Goal: Use online tool/utility: Use online tool/utility

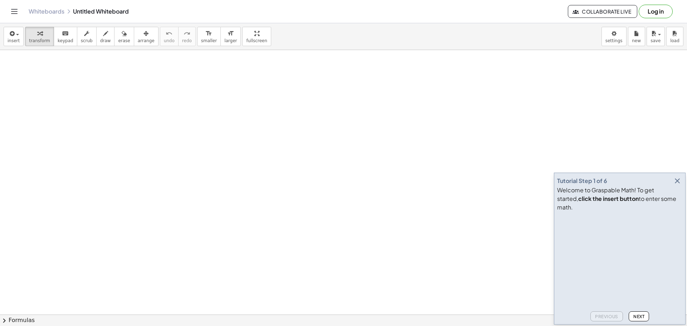
click at [676, 185] on icon "button" at bounding box center [677, 181] width 9 height 9
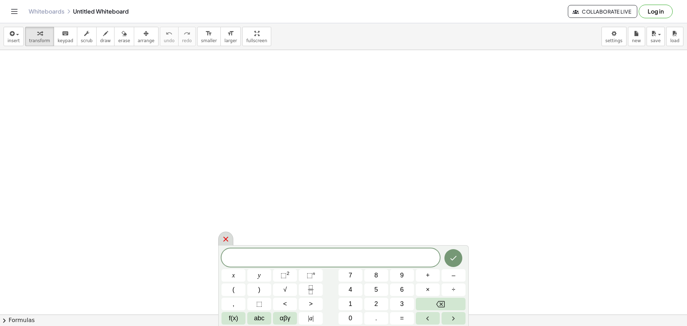
click at [225, 235] on icon at bounding box center [225, 239] width 9 height 9
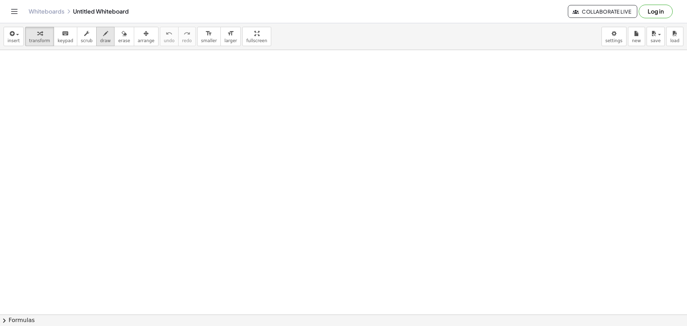
click at [100, 36] on div "button" at bounding box center [105, 33] width 11 height 9
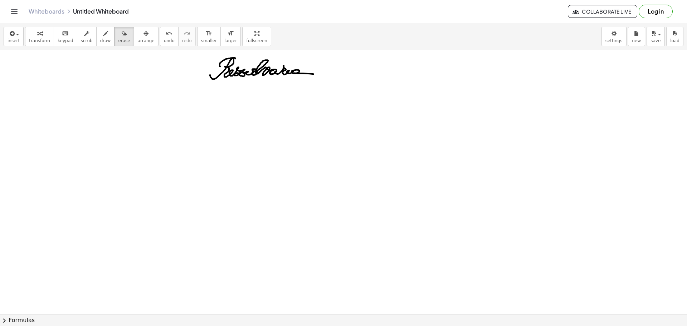
drag, startPoint x: 119, startPoint y: 38, endPoint x: 160, endPoint y: 65, distance: 48.9
click at [119, 38] on button "erase" at bounding box center [124, 36] width 20 height 19
drag, startPoint x: 185, startPoint y: 71, endPoint x: 315, endPoint y: 53, distance: 131.8
click at [316, 54] on div at bounding box center [343, 314] width 687 height 529
click at [101, 38] on span "draw" at bounding box center [105, 40] width 11 height 5
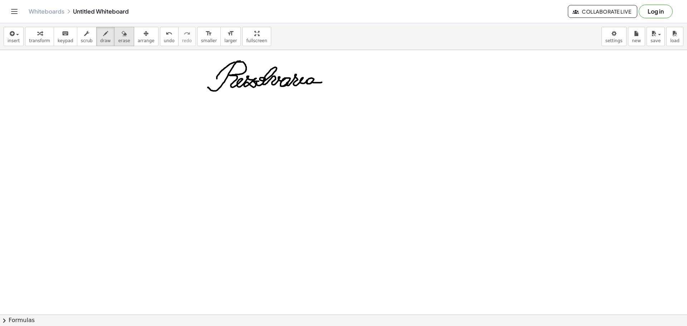
click at [119, 32] on button "erase" at bounding box center [124, 36] width 20 height 19
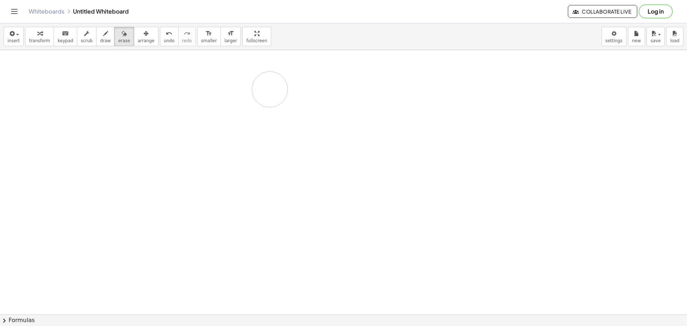
drag, startPoint x: 220, startPoint y: 62, endPoint x: 285, endPoint y: 78, distance: 67.4
click at [285, 78] on div at bounding box center [343, 314] width 687 height 529
click at [100, 43] on span "draw" at bounding box center [105, 40] width 11 height 5
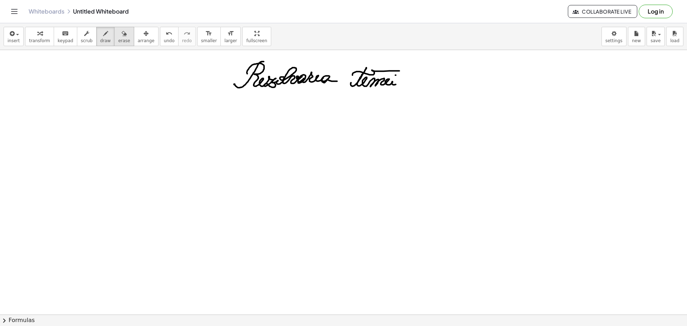
click at [117, 37] on button "erase" at bounding box center [124, 36] width 20 height 19
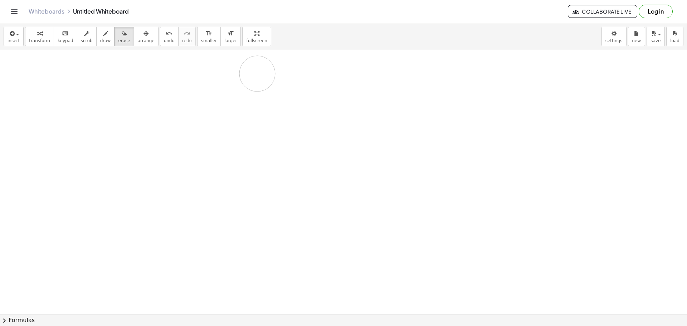
drag, startPoint x: 171, startPoint y: 71, endPoint x: 257, endPoint y: 74, distance: 86.6
click at [257, 74] on div at bounding box center [343, 314] width 687 height 529
click at [100, 38] on span "draw" at bounding box center [105, 40] width 11 height 5
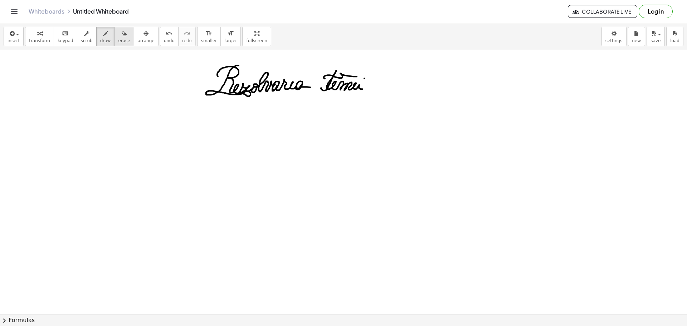
click at [118, 39] on span "erase" at bounding box center [124, 40] width 12 height 5
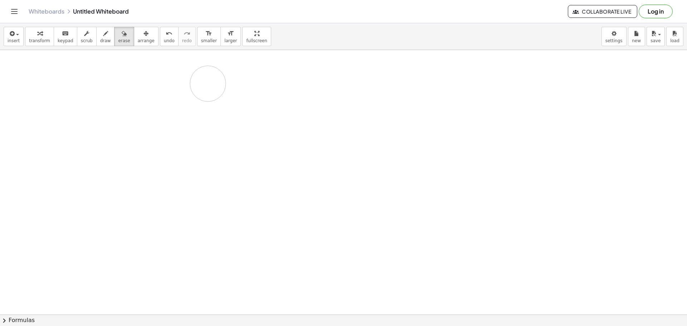
drag, startPoint x: 246, startPoint y: 72, endPoint x: 208, endPoint y: 84, distance: 39.8
click at [208, 84] on div at bounding box center [343, 314] width 687 height 529
click at [89, 40] on div "transform keyboard keypad scrub draw erase arrange" at bounding box center [91, 36] width 133 height 19
click at [100, 39] on span "draw" at bounding box center [105, 40] width 11 height 5
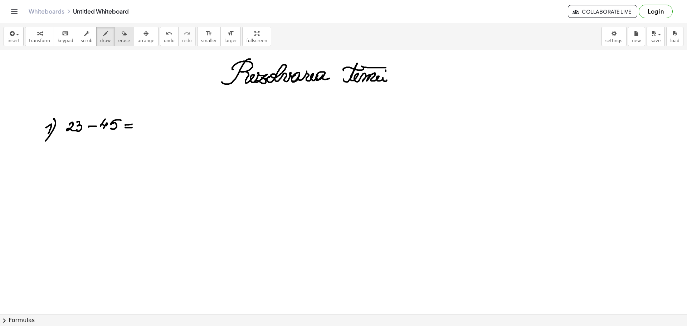
click at [122, 33] on icon "button" at bounding box center [124, 33] width 5 height 9
drag, startPoint x: 75, startPoint y: 117, endPoint x: 54, endPoint y: 117, distance: 21.1
click at [55, 117] on div at bounding box center [343, 314] width 687 height 529
click at [100, 40] on span "draw" at bounding box center [105, 40] width 11 height 5
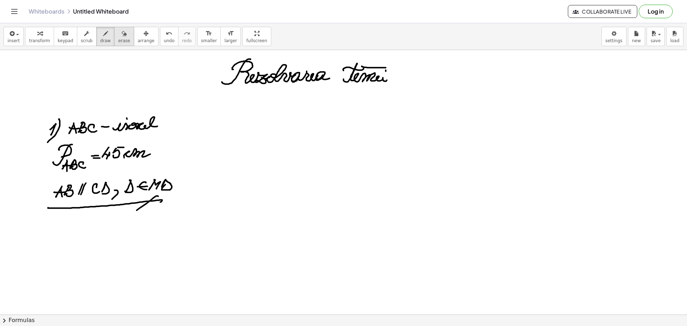
click at [118, 41] on span "erase" at bounding box center [124, 40] width 12 height 5
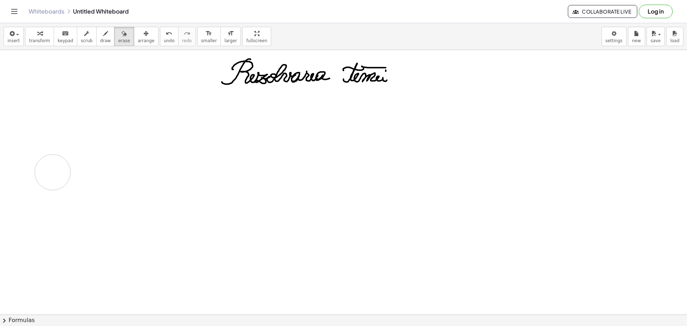
drag, startPoint x: 47, startPoint y: 166, endPoint x: 64, endPoint y: 156, distance: 20.1
click at [59, 160] on div at bounding box center [343, 314] width 687 height 529
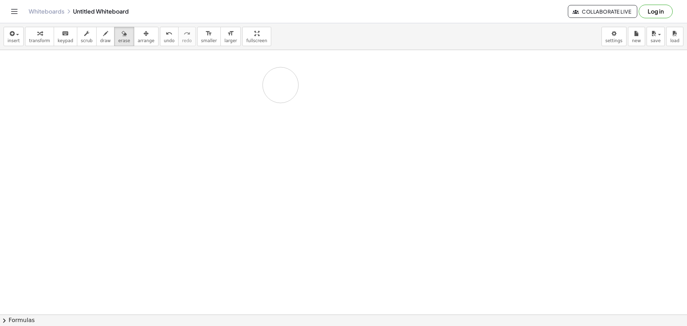
drag, startPoint x: 65, startPoint y: 156, endPoint x: 335, endPoint y: 78, distance: 280.5
click at [335, 78] on div at bounding box center [343, 314] width 687 height 529
click at [96, 38] on button "draw" at bounding box center [105, 36] width 19 height 19
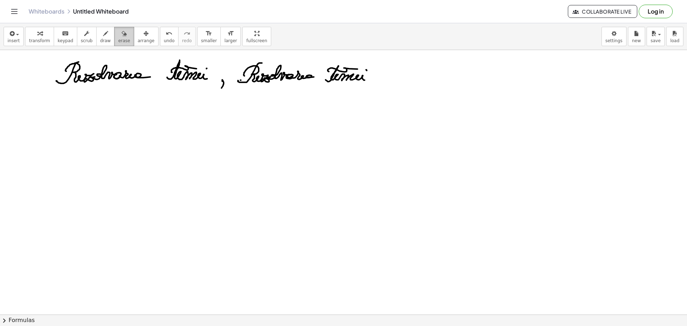
click at [119, 38] on button "erase" at bounding box center [124, 36] width 20 height 19
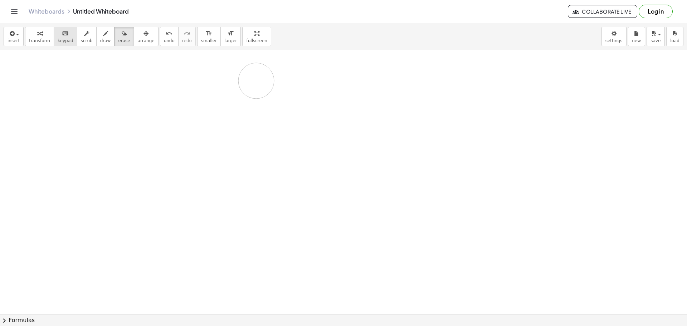
drag, startPoint x: 63, startPoint y: 87, endPoint x: 54, endPoint y: 31, distance: 56.4
click at [290, 76] on div at bounding box center [343, 314] width 687 height 529
click at [101, 33] on div "button" at bounding box center [105, 33] width 11 height 9
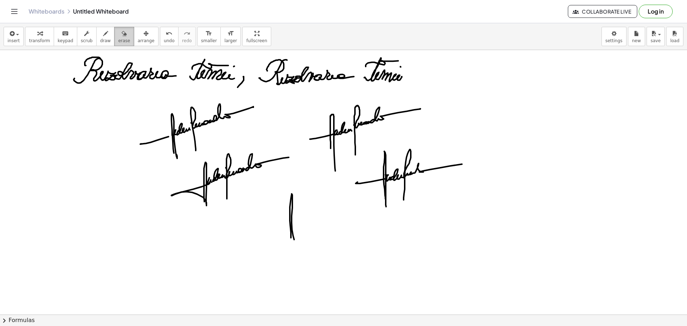
click at [122, 35] on icon "button" at bounding box center [124, 33] width 5 height 9
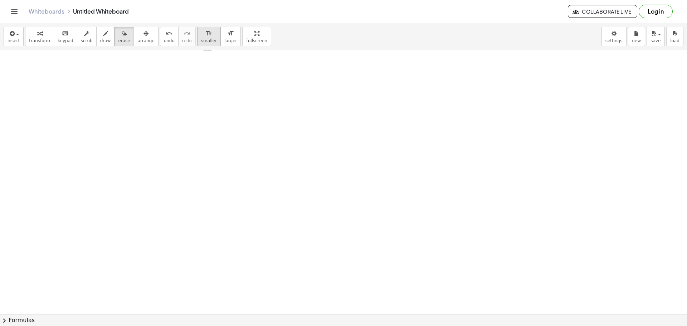
drag, startPoint x: 58, startPoint y: 72, endPoint x: 184, endPoint y: 32, distance: 132.8
click at [262, 30] on div "insert select one: Math Expression Function Text Youtube Video Graphing Geometr…" at bounding box center [343, 174] width 687 height 303
click at [100, 35] on div "button" at bounding box center [105, 33] width 11 height 9
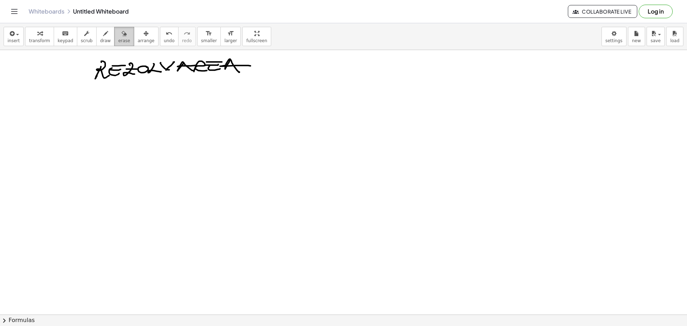
click at [118, 43] on span "erase" at bounding box center [124, 40] width 12 height 5
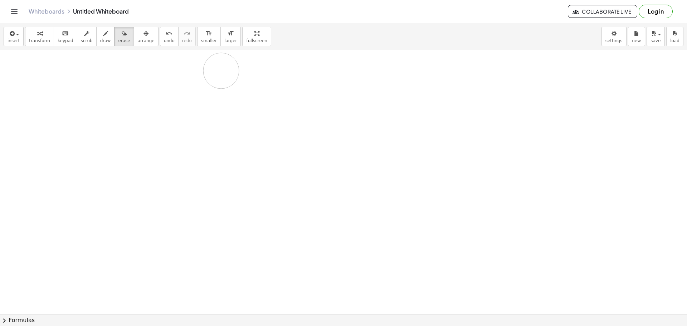
drag, startPoint x: 102, startPoint y: 70, endPoint x: 221, endPoint y: 71, distance: 118.7
click at [221, 71] on div at bounding box center [343, 314] width 687 height 529
click at [100, 40] on span "draw" at bounding box center [105, 40] width 11 height 5
click at [118, 33] on div "button" at bounding box center [124, 33] width 12 height 9
drag, startPoint x: 92, startPoint y: 90, endPoint x: 77, endPoint y: 90, distance: 15.7
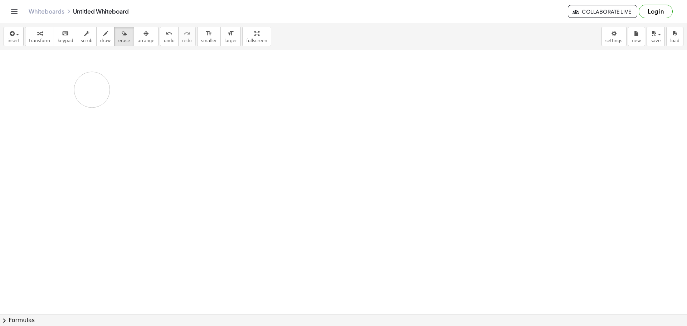
click at [77, 90] on div at bounding box center [343, 314] width 687 height 529
click at [100, 39] on span "draw" at bounding box center [105, 40] width 11 height 5
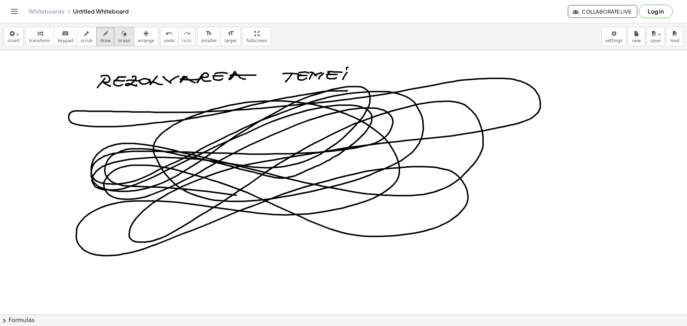
click at [114, 43] on button "erase" at bounding box center [124, 36] width 20 height 19
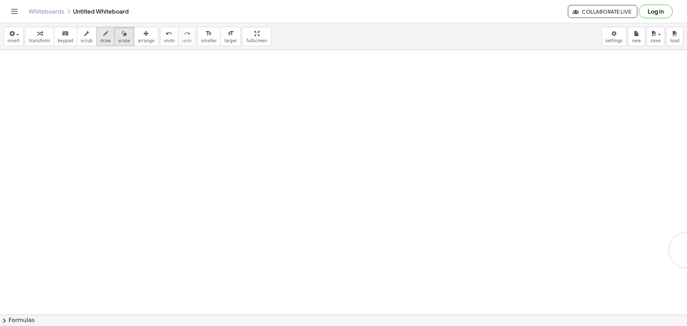
drag, startPoint x: 97, startPoint y: 73, endPoint x: 94, endPoint y: 33, distance: 40.2
click at [124, 105] on div at bounding box center [343, 314] width 687 height 529
click at [103, 36] on icon "button" at bounding box center [105, 33] width 5 height 9
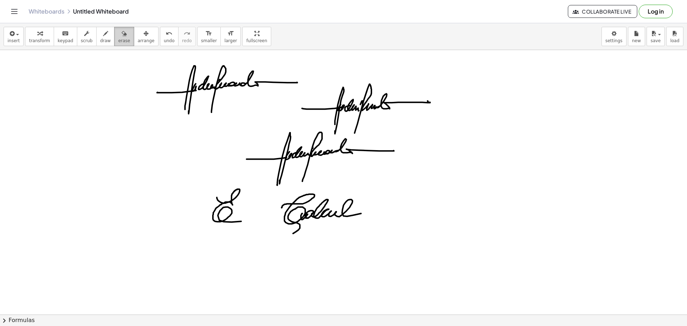
click at [118, 38] on span "erase" at bounding box center [124, 40] width 12 height 5
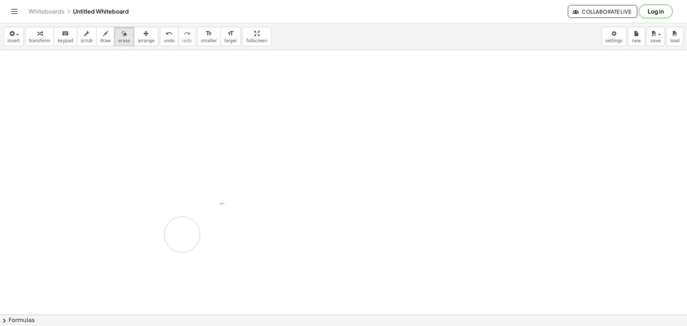
drag, startPoint x: 119, startPoint y: 88, endPoint x: 36, endPoint y: 46, distance: 92.1
click at [181, 231] on div at bounding box center [343, 314] width 687 height 529
click at [100, 43] on span "draw" at bounding box center [105, 40] width 11 height 5
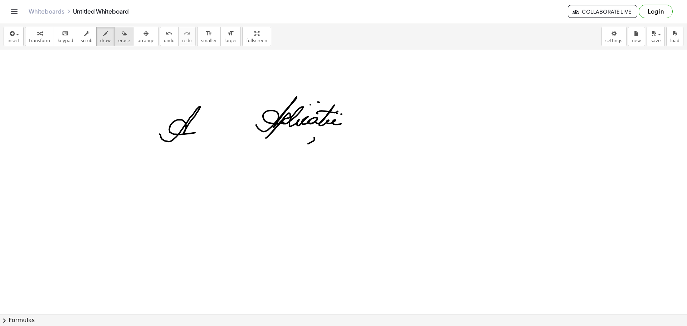
click at [118, 36] on div "button" at bounding box center [124, 33] width 12 height 9
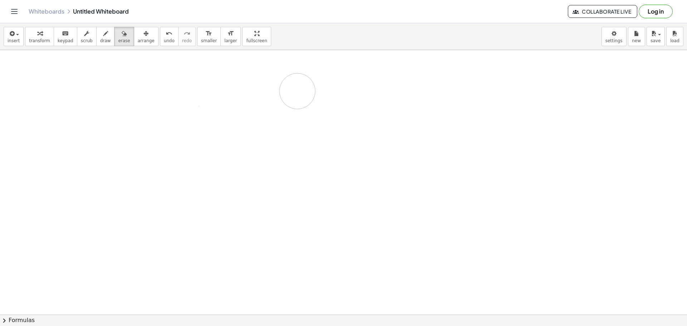
drag, startPoint x: 147, startPoint y: 108, endPoint x: 147, endPoint y: 66, distance: 42.6
click at [228, 85] on div at bounding box center [343, 314] width 687 height 529
click at [100, 39] on span "draw" at bounding box center [105, 40] width 11 height 5
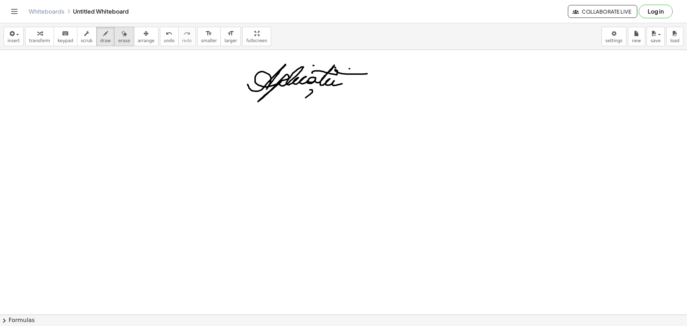
click at [118, 41] on span "erase" at bounding box center [124, 40] width 12 height 5
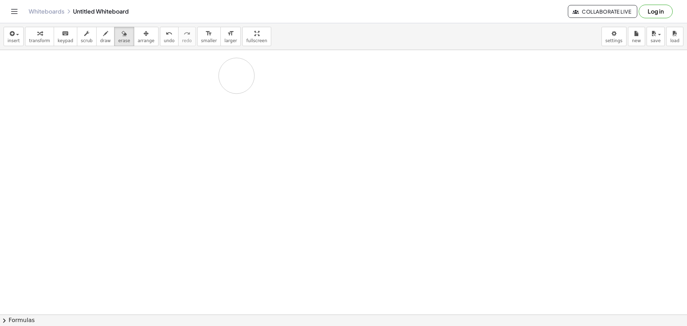
drag, startPoint x: 375, startPoint y: 72, endPoint x: 211, endPoint y: 67, distance: 164.5
click at [243, 70] on div at bounding box center [343, 314] width 687 height 529
click at [97, 28] on button "draw" at bounding box center [105, 36] width 19 height 19
drag, startPoint x: 110, startPoint y: 32, endPoint x: 117, endPoint y: 34, distance: 7.1
click at [118, 32] on div "button" at bounding box center [124, 33] width 12 height 9
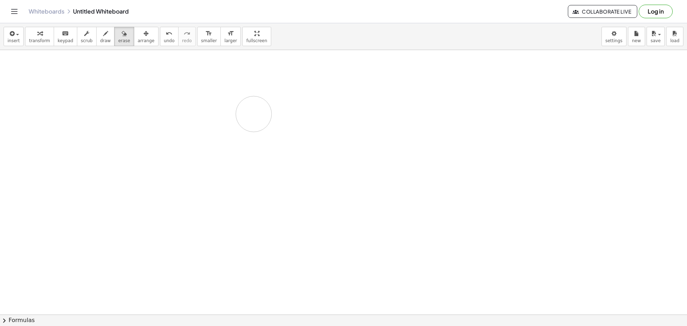
drag, startPoint x: 337, startPoint y: 87, endPoint x: 157, endPoint y: 50, distance: 183.6
click at [237, 101] on div at bounding box center [343, 314] width 687 height 529
drag, startPoint x: 94, startPoint y: 35, endPoint x: 98, endPoint y: 38, distance: 4.6
click at [103, 35] on icon "button" at bounding box center [105, 33] width 5 height 9
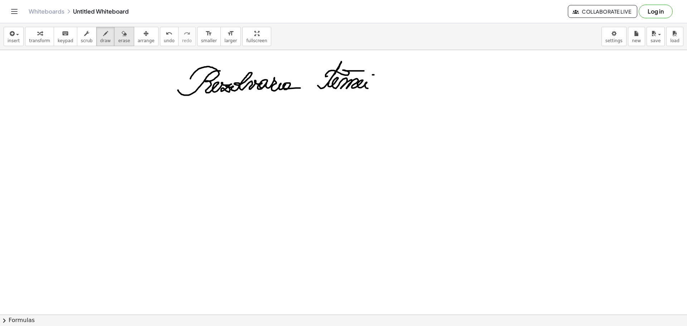
click at [118, 41] on span "erase" at bounding box center [124, 40] width 12 height 5
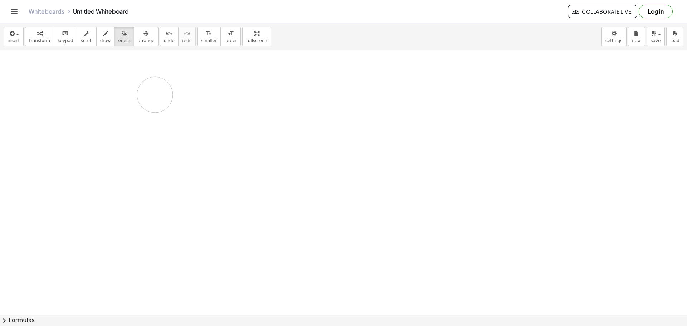
drag, startPoint x: 202, startPoint y: 111, endPoint x: 93, endPoint y: 54, distance: 123.8
click at [141, 89] on div at bounding box center [343, 314] width 687 height 529
click at [102, 40] on button "draw" at bounding box center [105, 36] width 19 height 19
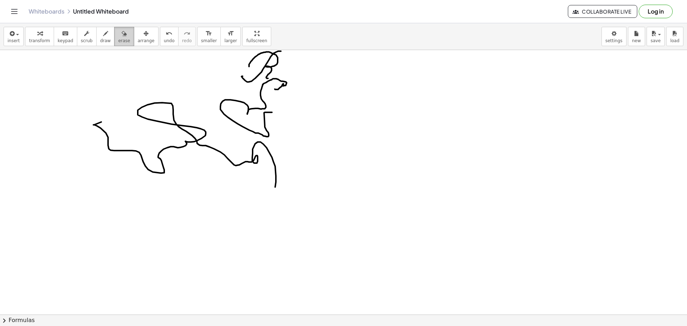
click at [118, 39] on span "erase" at bounding box center [124, 40] width 12 height 5
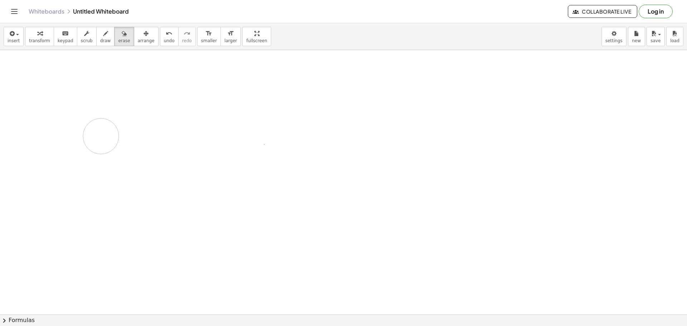
drag, startPoint x: 110, startPoint y: 76, endPoint x: 100, endPoint y: 65, distance: 15.4
click at [143, 123] on div at bounding box center [343, 289] width 687 height 529
click at [100, 42] on span "draw" at bounding box center [105, 40] width 11 height 5
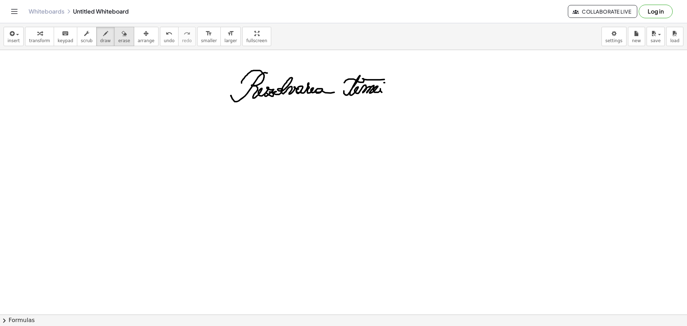
click at [119, 33] on button "erase" at bounding box center [124, 36] width 20 height 19
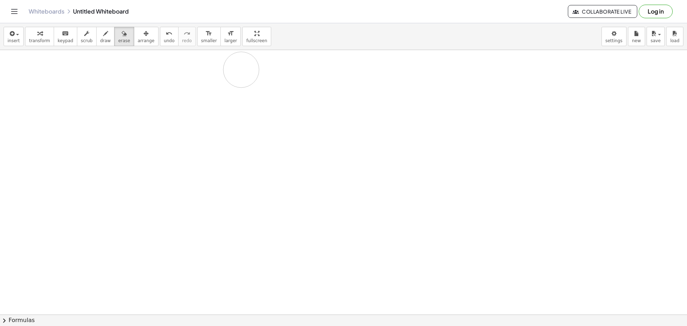
drag, startPoint x: 202, startPoint y: 92, endPoint x: 241, endPoint y: 70, distance: 45.0
click at [241, 70] on div at bounding box center [343, 289] width 687 height 529
click at [100, 40] on span "draw" at bounding box center [105, 40] width 11 height 5
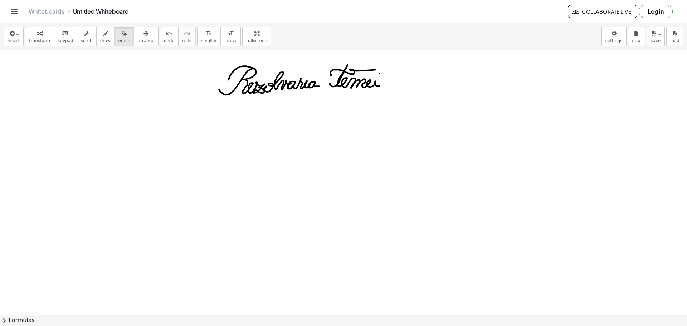
drag, startPoint x: 112, startPoint y: 33, endPoint x: 131, endPoint y: 53, distance: 27.3
click at [122, 33] on icon "button" at bounding box center [124, 33] width 5 height 9
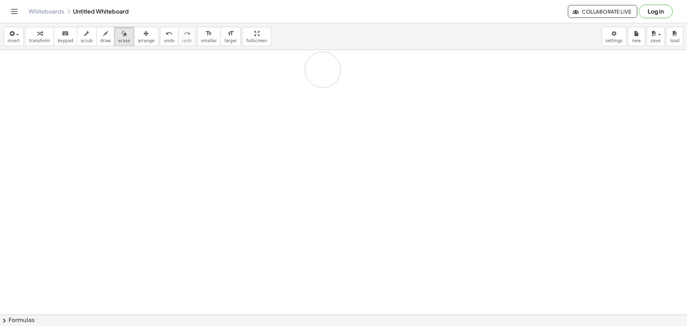
drag, startPoint x: 174, startPoint y: 77, endPoint x: 111, endPoint y: 50, distance: 69.2
click at [255, 77] on div at bounding box center [343, 289] width 687 height 529
click at [100, 38] on span "draw" at bounding box center [105, 40] width 11 height 5
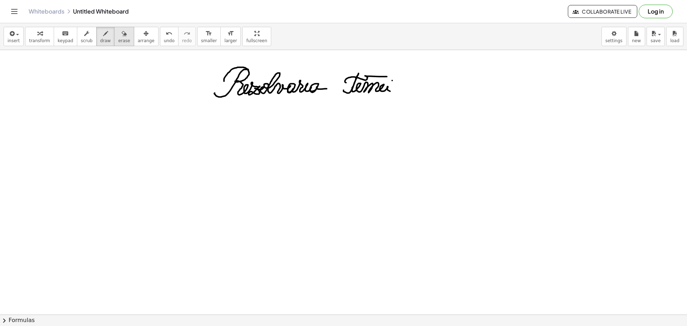
click at [118, 37] on div "button" at bounding box center [124, 33] width 12 height 9
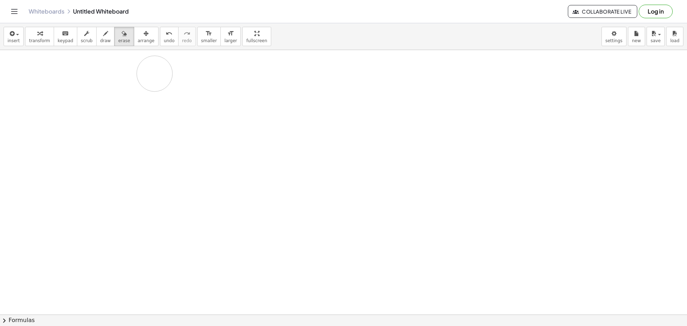
drag, startPoint x: 393, startPoint y: 83, endPoint x: 149, endPoint y: 69, distance: 244.3
click at [217, 65] on div at bounding box center [343, 289] width 687 height 529
click at [103, 37] on icon "button" at bounding box center [105, 33] width 5 height 9
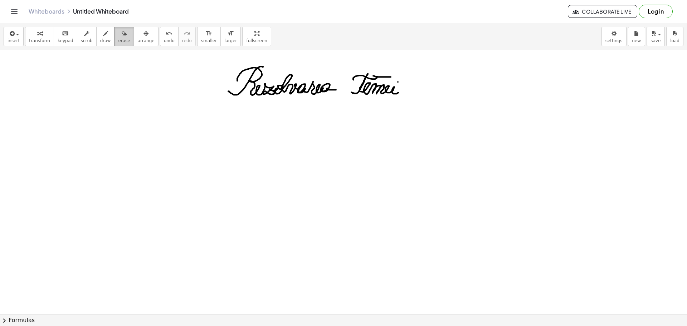
click at [118, 35] on div "button" at bounding box center [124, 33] width 12 height 9
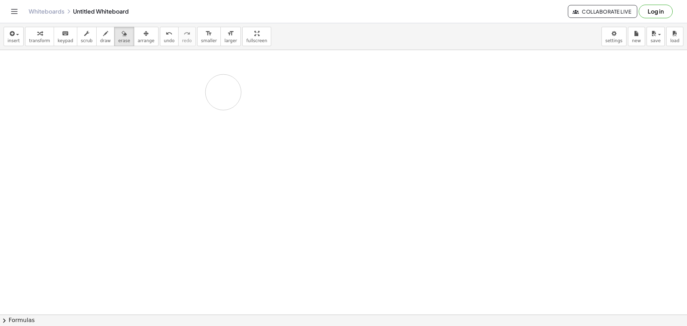
drag, startPoint x: 233, startPoint y: 78, endPoint x: 228, endPoint y: 92, distance: 14.5
click at [228, 92] on div at bounding box center [343, 289] width 687 height 529
click at [103, 31] on icon "button" at bounding box center [105, 33] width 5 height 9
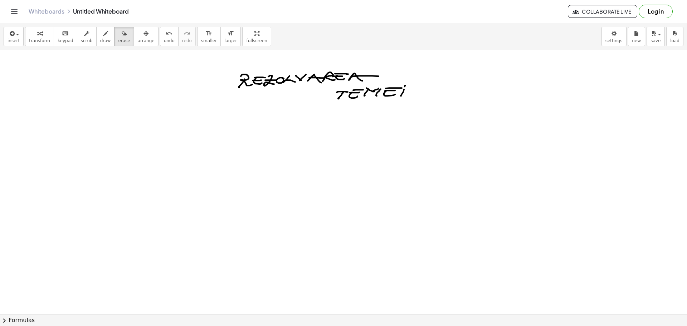
drag, startPoint x: 114, startPoint y: 32, endPoint x: 153, endPoint y: 56, distance: 46.4
click at [122, 32] on icon "button" at bounding box center [124, 33] width 5 height 9
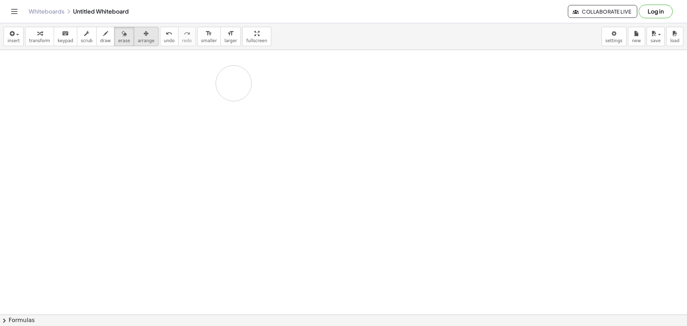
drag, startPoint x: 217, startPoint y: 80, endPoint x: 123, endPoint y: 44, distance: 100.4
click at [356, 86] on div at bounding box center [343, 289] width 687 height 529
click at [103, 38] on icon "button" at bounding box center [105, 33] width 5 height 9
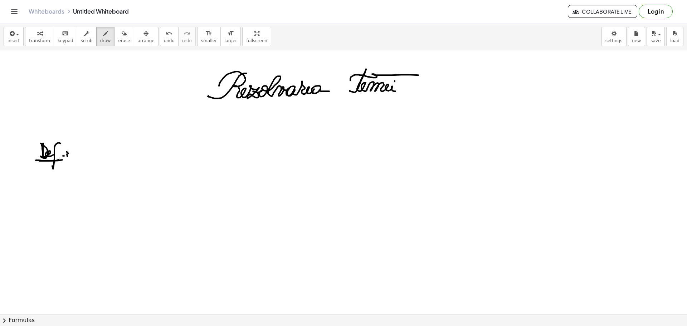
drag, startPoint x: 96, startPoint y: 38, endPoint x: 66, endPoint y: 104, distance: 72.5
click at [103, 38] on icon "button" at bounding box center [105, 33] width 5 height 9
drag, startPoint x: 48, startPoint y: 155, endPoint x: 50, endPoint y: 159, distance: 4.8
click at [50, 159] on div at bounding box center [343, 289] width 687 height 529
click at [77, 37] on button "scrub" at bounding box center [87, 36] width 20 height 19
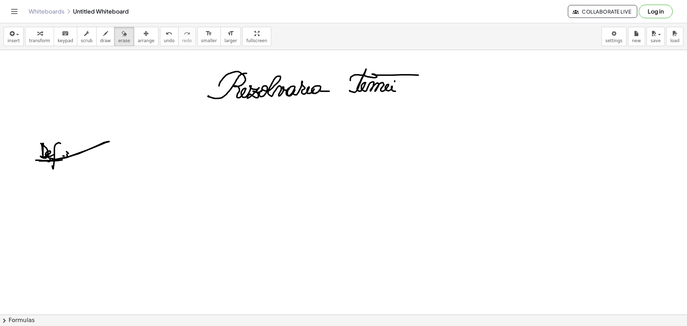
drag, startPoint x: 118, startPoint y: 26, endPoint x: 32, endPoint y: 146, distance: 147.1
click at [115, 28] on button "erase" at bounding box center [124, 36] width 20 height 19
drag, startPoint x: 35, startPoint y: 147, endPoint x: 77, endPoint y: 95, distance: 66.7
click at [55, 166] on div at bounding box center [343, 289] width 687 height 529
click at [96, 44] on button "draw" at bounding box center [105, 36] width 19 height 19
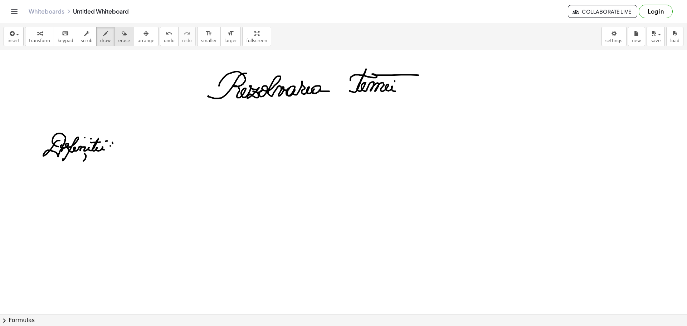
click at [118, 39] on span "erase" at bounding box center [124, 40] width 12 height 5
drag, startPoint x: 90, startPoint y: 155, endPoint x: 67, endPoint y: 113, distance: 47.5
click at [53, 164] on div at bounding box center [343, 289] width 687 height 529
click at [96, 37] on button "draw" at bounding box center [105, 36] width 19 height 19
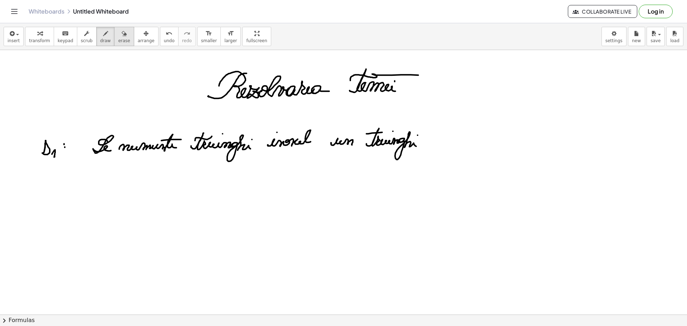
click at [122, 35] on icon "button" at bounding box center [124, 33] width 5 height 9
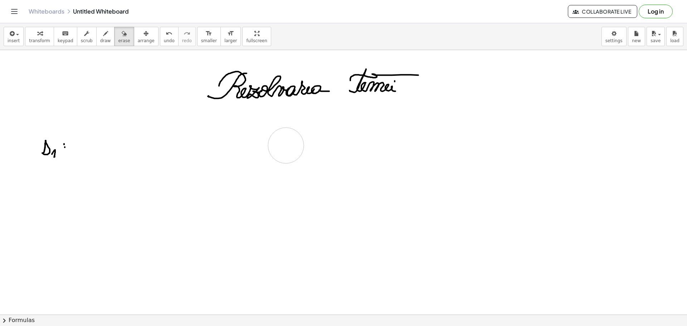
drag, startPoint x: 88, startPoint y: 141, endPoint x: 286, endPoint y: 146, distance: 198.1
click at [286, 146] on div at bounding box center [343, 289] width 687 height 529
click at [100, 39] on span "draw" at bounding box center [105, 40] width 11 height 5
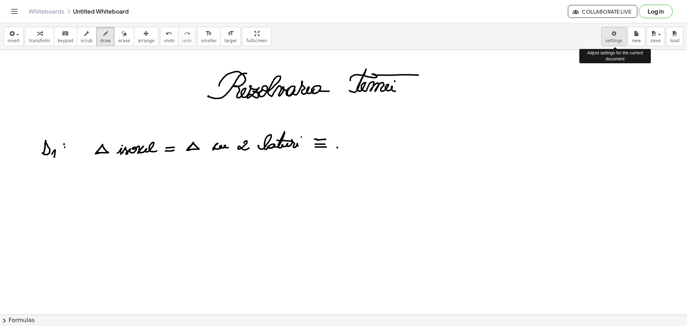
click at [620, 39] on body "Graspable Math Activities Get Started Activity Bank Assigned Work Classes White…" at bounding box center [343, 163] width 687 height 326
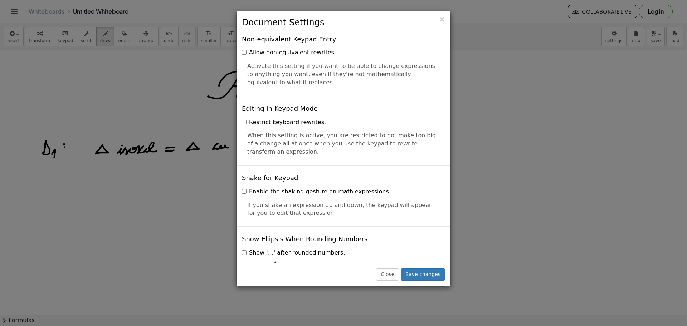
scroll to position [1682, 0]
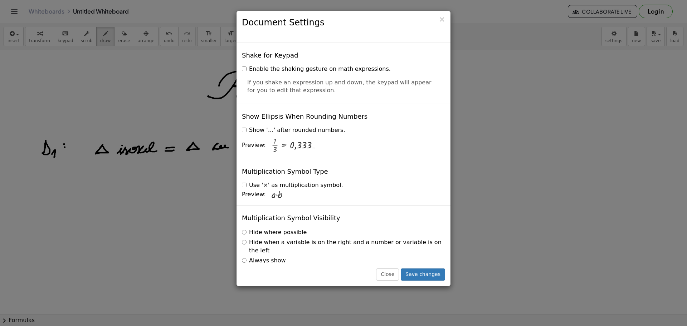
click at [501, 156] on div "× Document Settings These settings are saved with the document you are currentl…" at bounding box center [343, 163] width 687 height 326
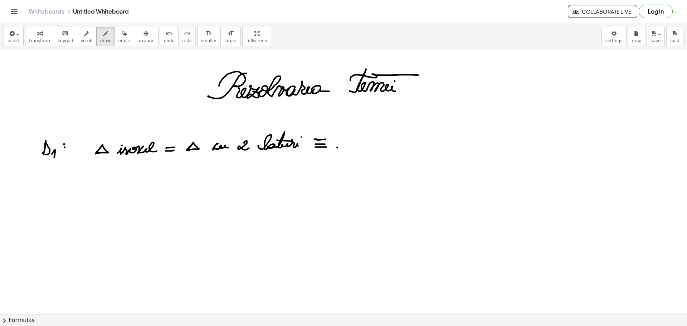
click at [11, 9] on icon "Toggle navigation" at bounding box center [14, 11] width 9 height 9
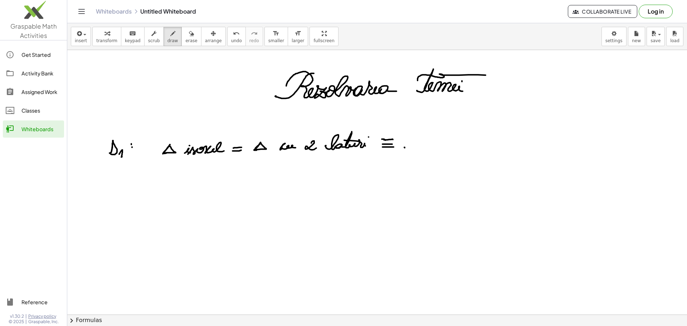
click at [151, 111] on div at bounding box center [376, 289] width 619 height 529
drag, startPoint x: 217, startPoint y: 7, endPoint x: 140, endPoint y: 10, distance: 77.3
click at [140, 10] on div "Whiteboards Untitled Whiteboard Collaborate Live Log in" at bounding box center [377, 11] width 602 height 23
